Goal: Task Accomplishment & Management: Use online tool/utility

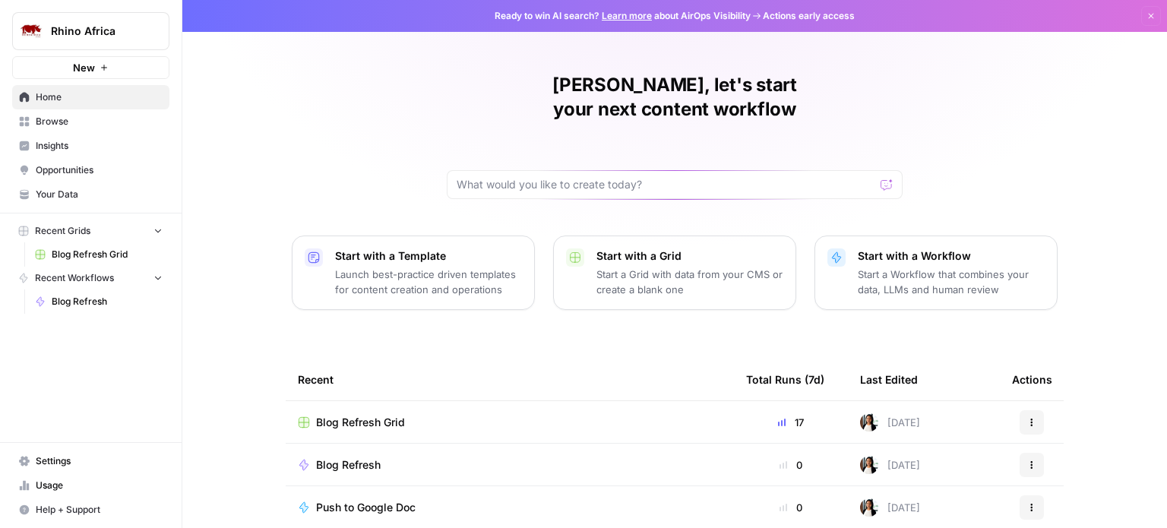
click at [77, 464] on span "Settings" at bounding box center [99, 461] width 127 height 14
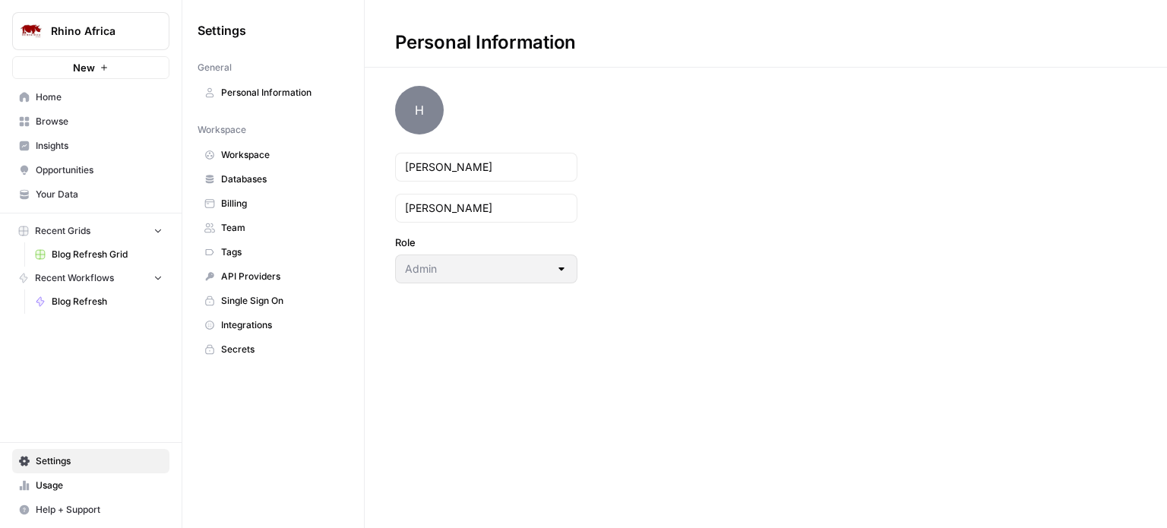
click at [248, 318] on span "Integrations" at bounding box center [281, 325] width 121 height 14
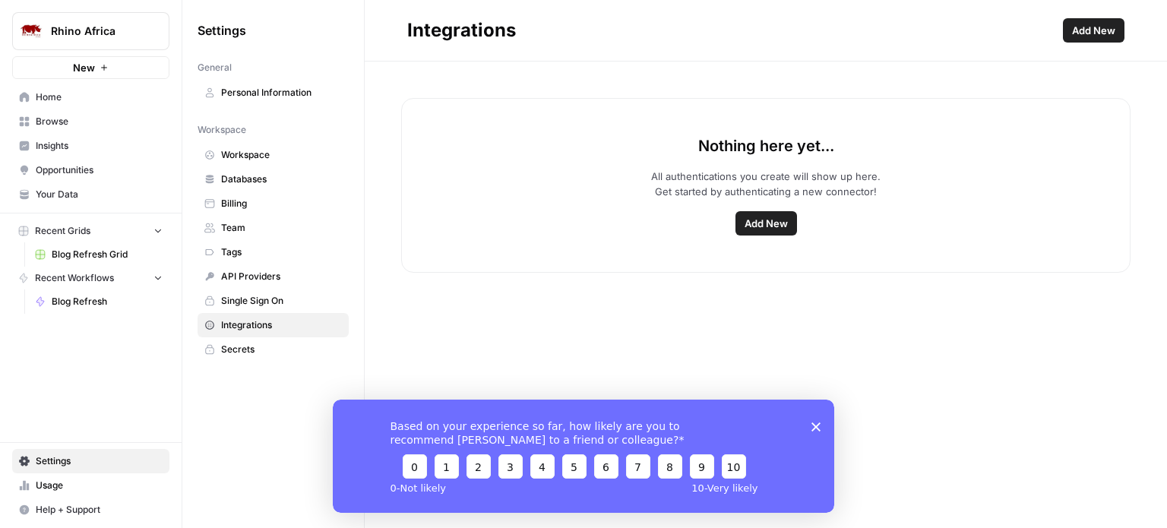
click at [772, 221] on span "Add New" at bounding box center [766, 223] width 43 height 15
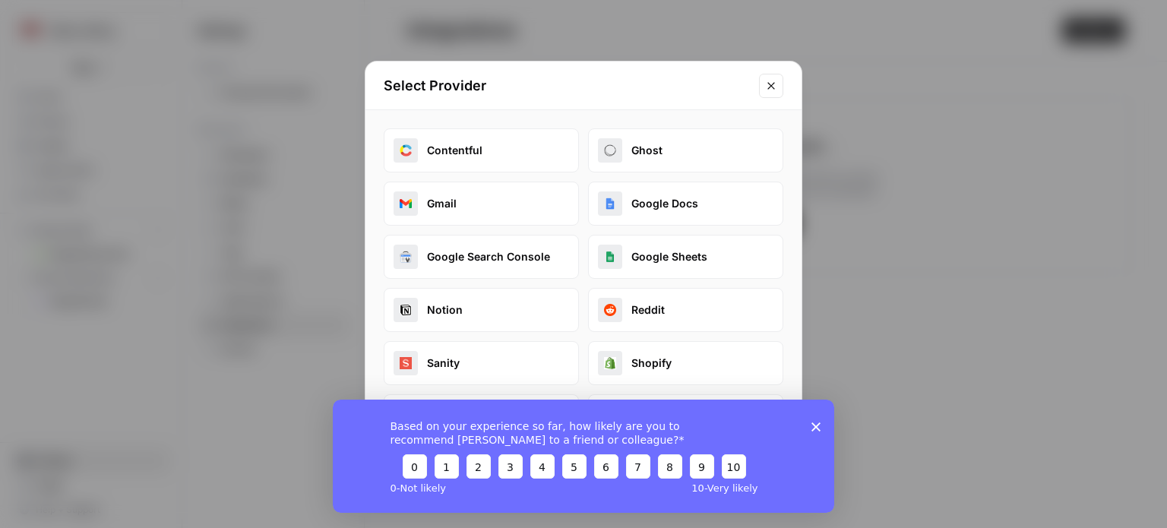
click at [667, 208] on button "Google Docs" at bounding box center [685, 204] width 195 height 44
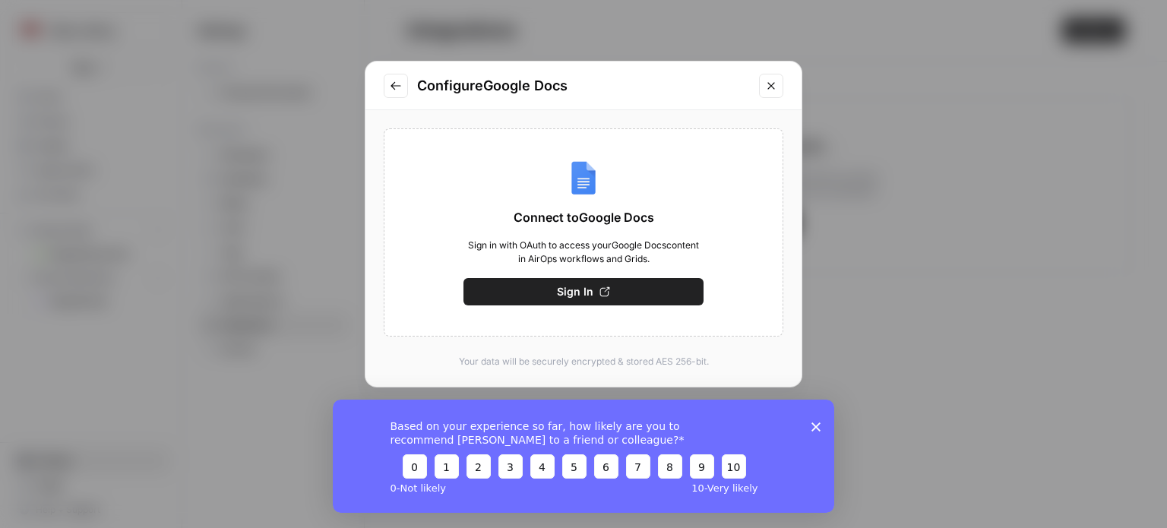
click at [553, 292] on button "Sign In" at bounding box center [583, 291] width 240 height 27
